Goal: Task Accomplishment & Management: Manage account settings

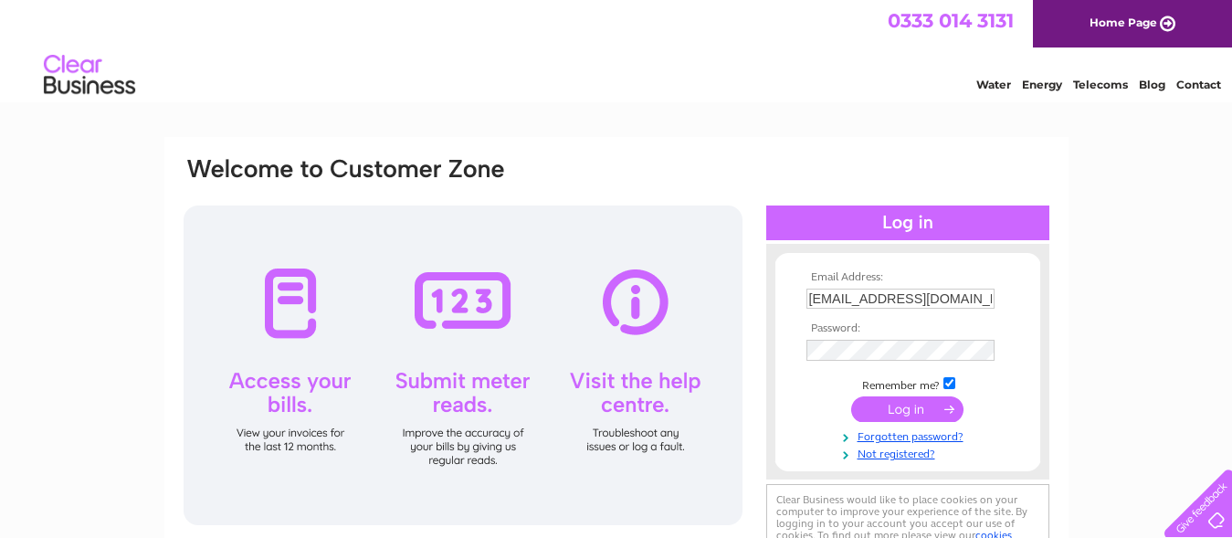
click at [898, 415] on input "submit" at bounding box center [907, 409] width 112 height 26
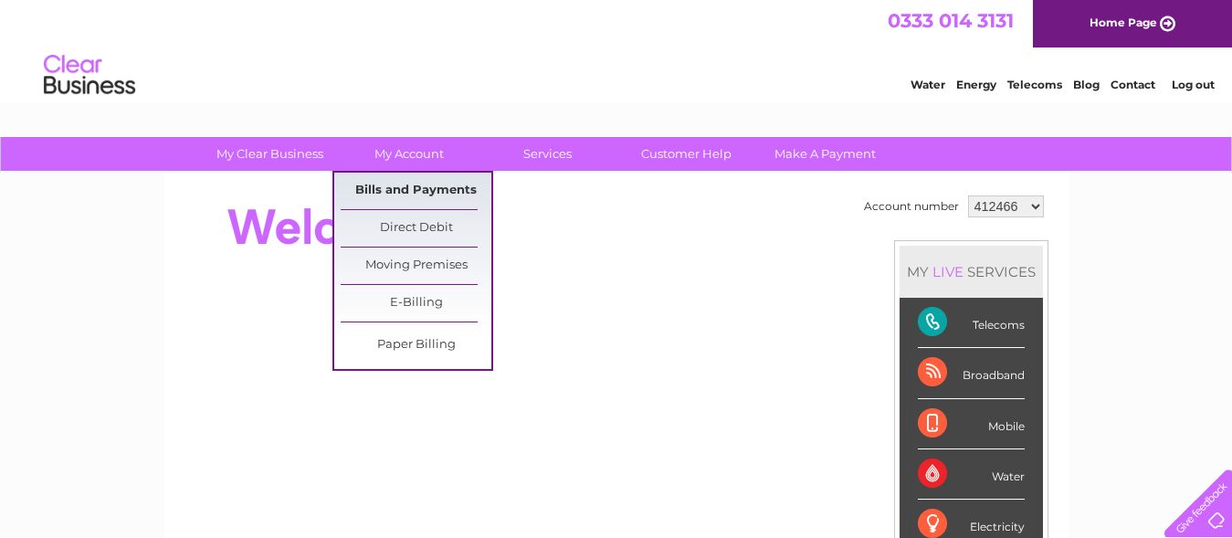
click at [429, 186] on link "Bills and Payments" at bounding box center [416, 191] width 151 height 37
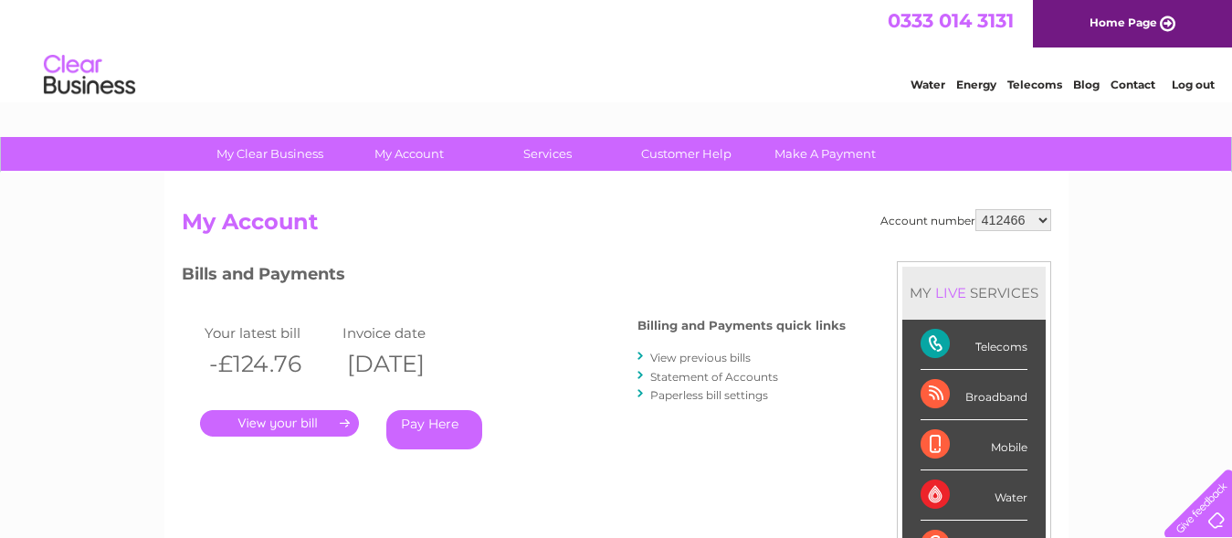
click at [975, 209] on select "412466 1098923" at bounding box center [1013, 220] width 76 height 22
select select "1098923"
click option "1098923" at bounding box center [0, 0] width 0 height 0
click at [309, 419] on link "." at bounding box center [279, 423] width 159 height 26
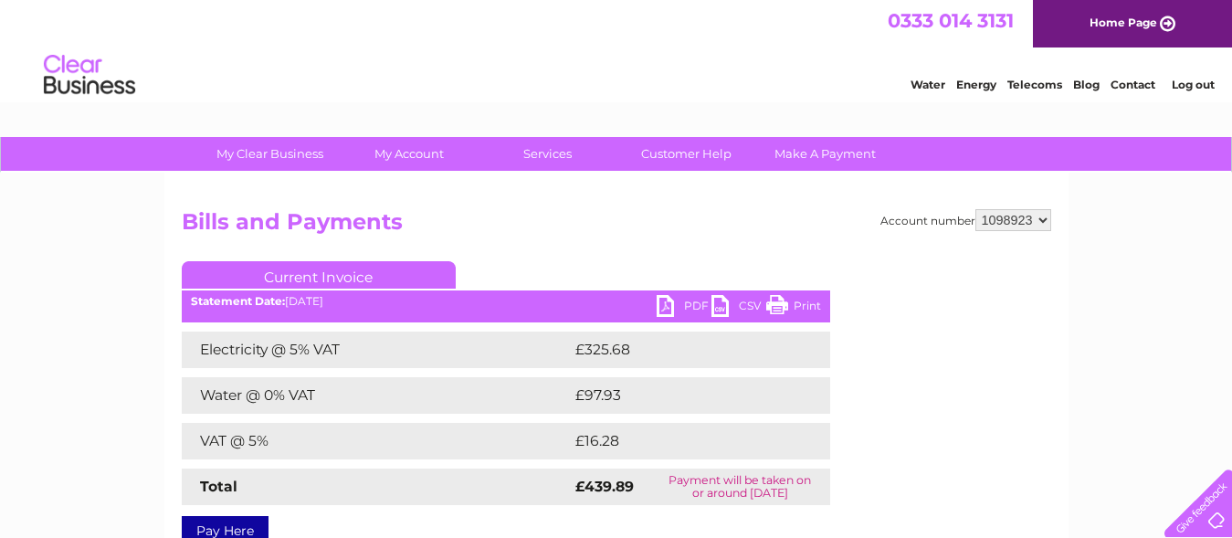
click at [660, 306] on link "PDF" at bounding box center [683, 308] width 55 height 26
click at [778, 306] on link "Print" at bounding box center [793, 308] width 55 height 26
